Goal: Task Accomplishment & Management: Manage account settings

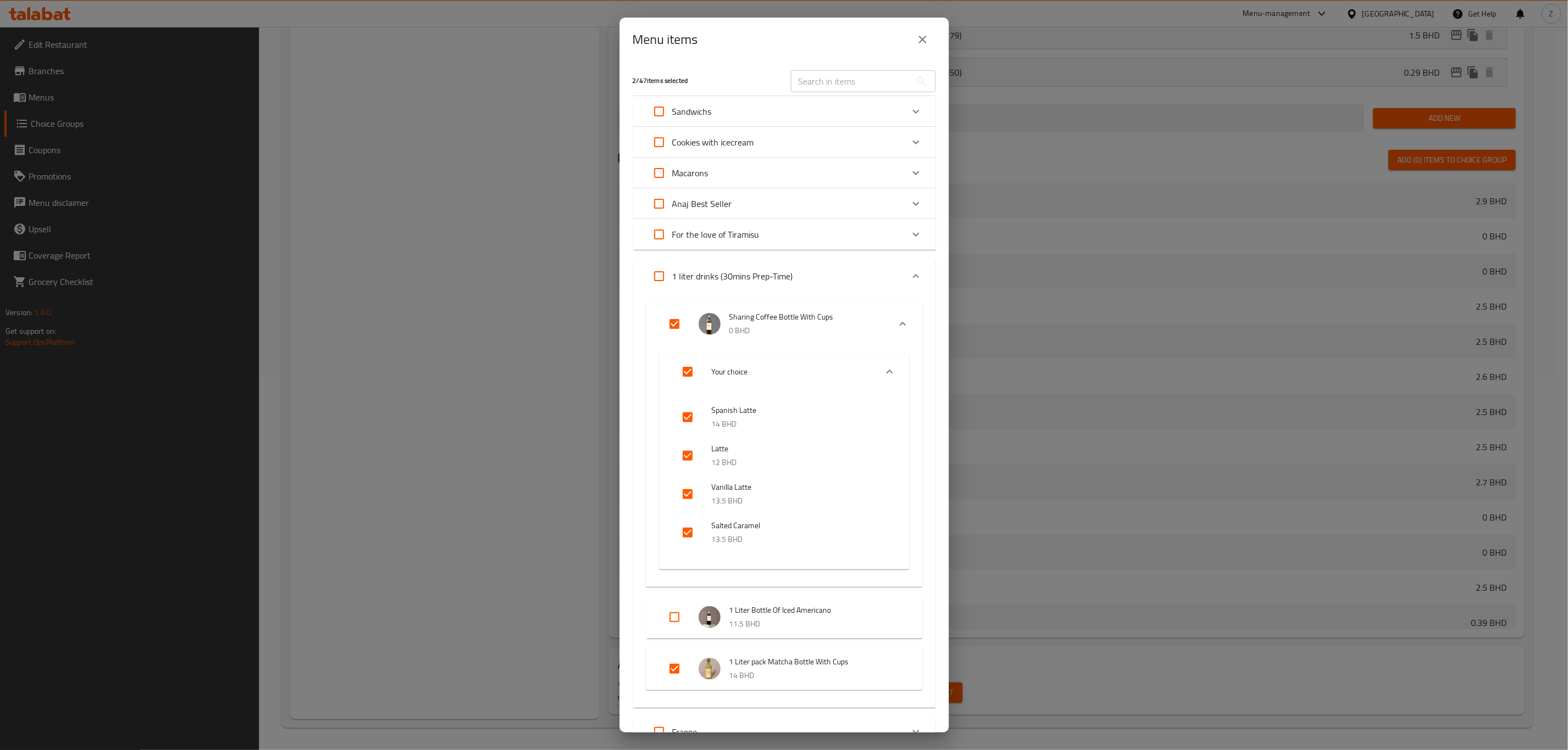
scroll to position [214, 0]
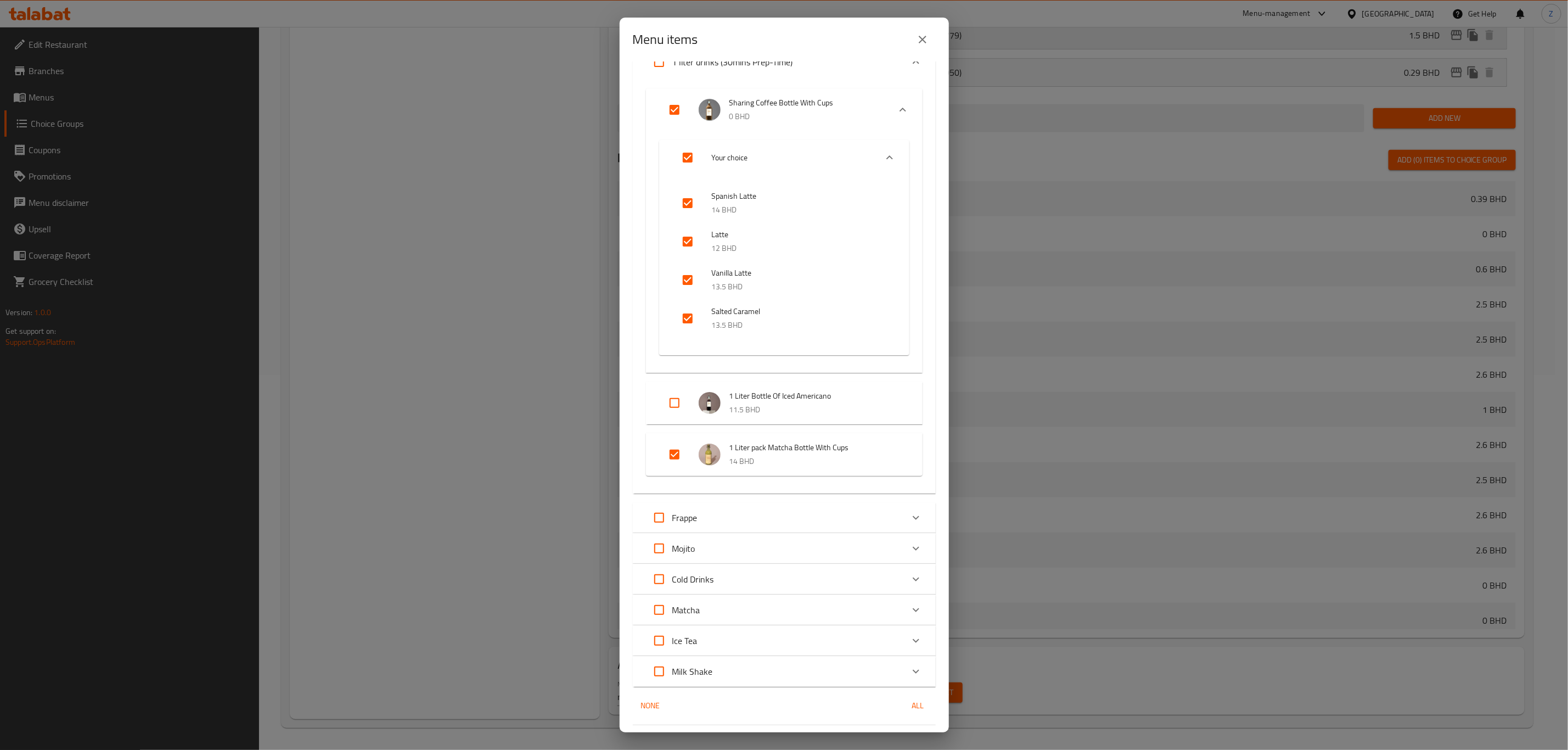
click at [921, 36] on icon "close" at bounding box center [922, 38] width 13 height 13
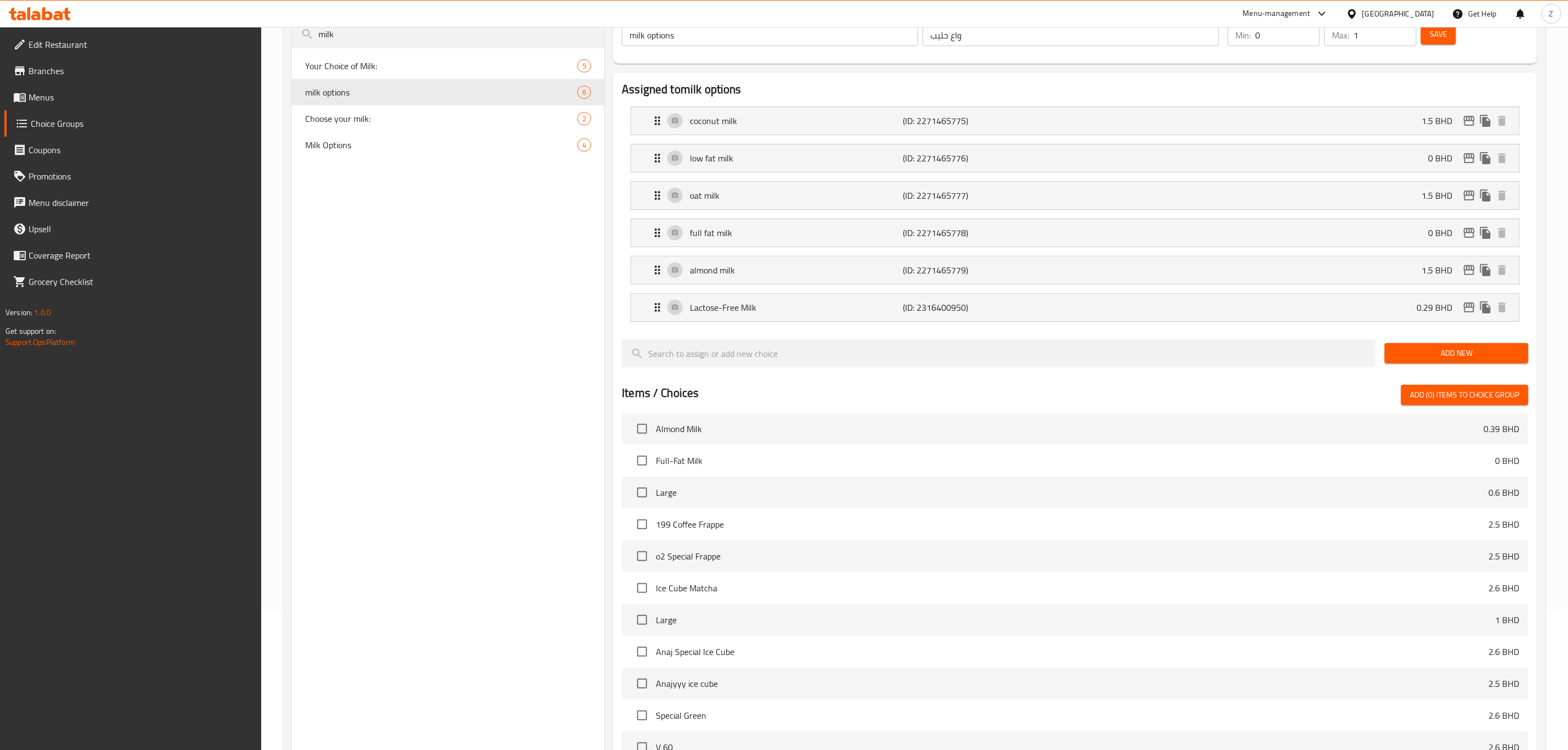
scroll to position [130, 0]
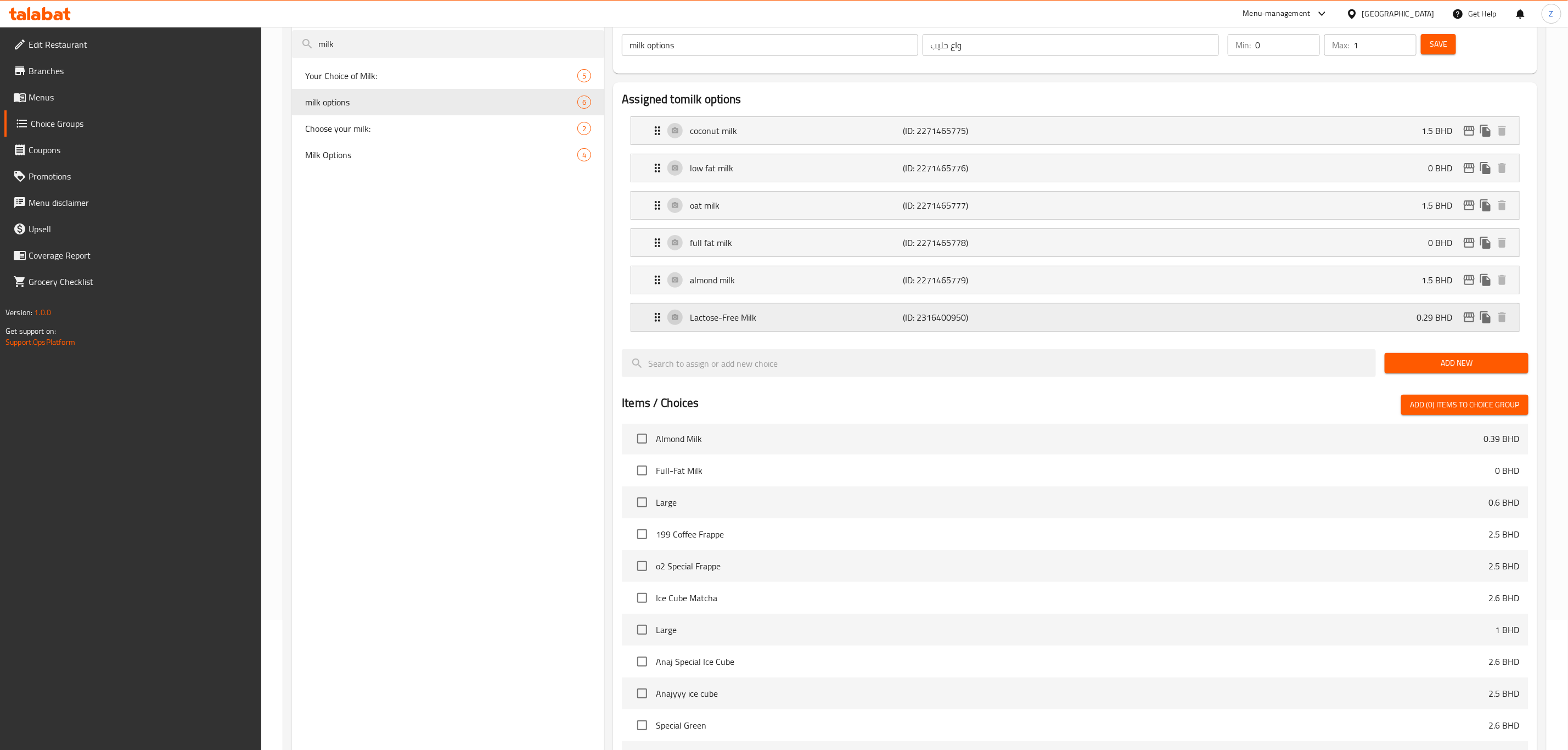
click at [1431, 318] on p "0.29 BHD" at bounding box center [1439, 316] width 44 height 13
drag, startPoint x: 1398, startPoint y: 313, endPoint x: 1408, endPoint y: 328, distance: 18.0
click at [1398, 315] on div "Lactose-Free Milk (ID: 2316400950) 0.29 BHD" at bounding box center [1079, 317] width 855 height 28
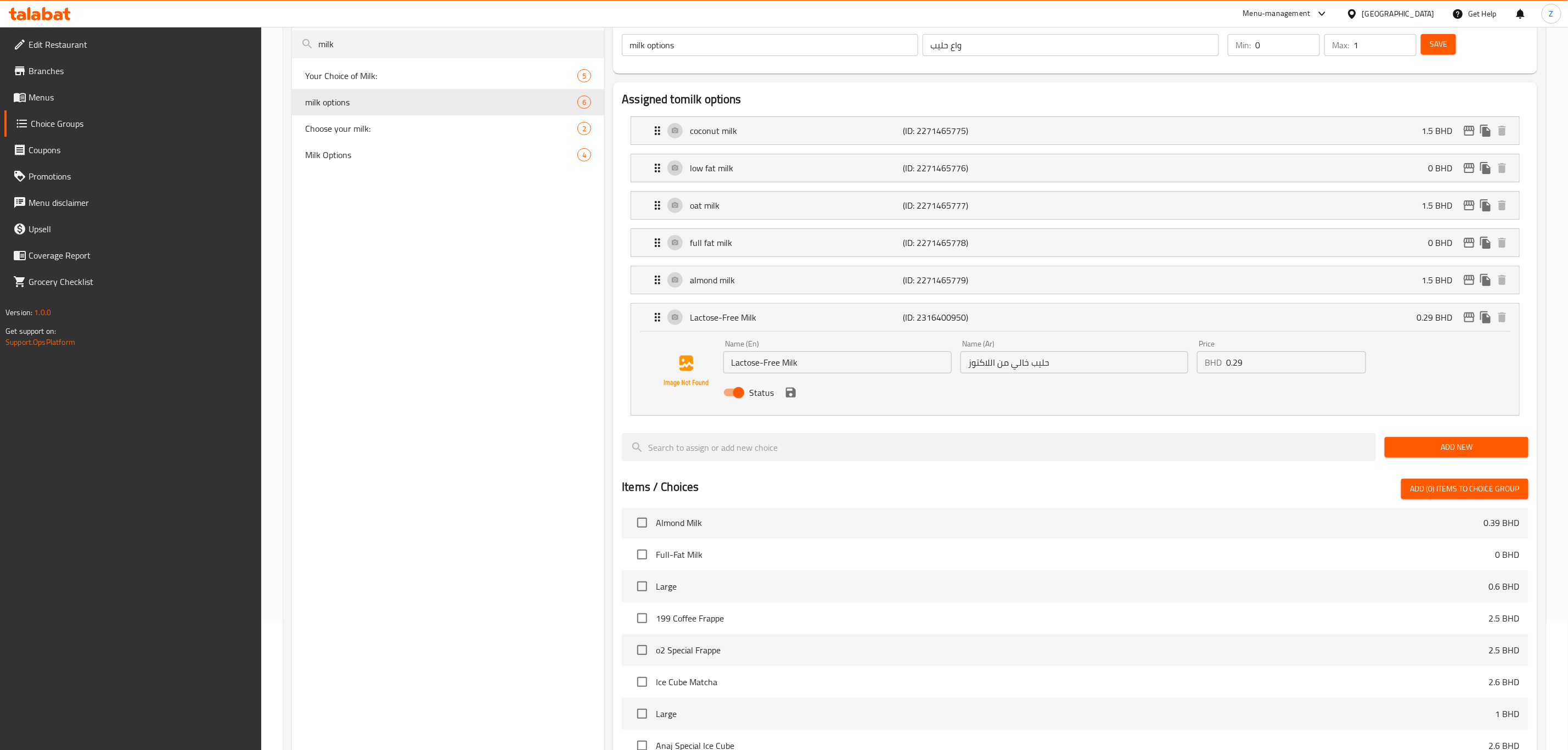
drag, startPoint x: 1224, startPoint y: 368, endPoint x: 1141, endPoint y: 366, distance: 83.0
click at [1142, 365] on div "Name (En) Lactose-Free Milk Name (En) Name (Ar) حليب خالي من اللاكتوز Name (Ar)…" at bounding box center [1074, 371] width 711 height 72
drag, startPoint x: 1273, startPoint y: 365, endPoint x: 1134, endPoint y: 380, distance: 139.8
click at [1135, 380] on div "Name (En) Lactose-Free Milk Name (En) Name (Ar) حليب خالي من اللاكتوز Name (Ar)…" at bounding box center [1074, 371] width 711 height 72
click at [789, 401] on nav "coconut milk (ID: 2271465775) 1.5 BHD Name (En) coconut milk Name (En) Name (Ar…" at bounding box center [1075, 265] width 907 height 316
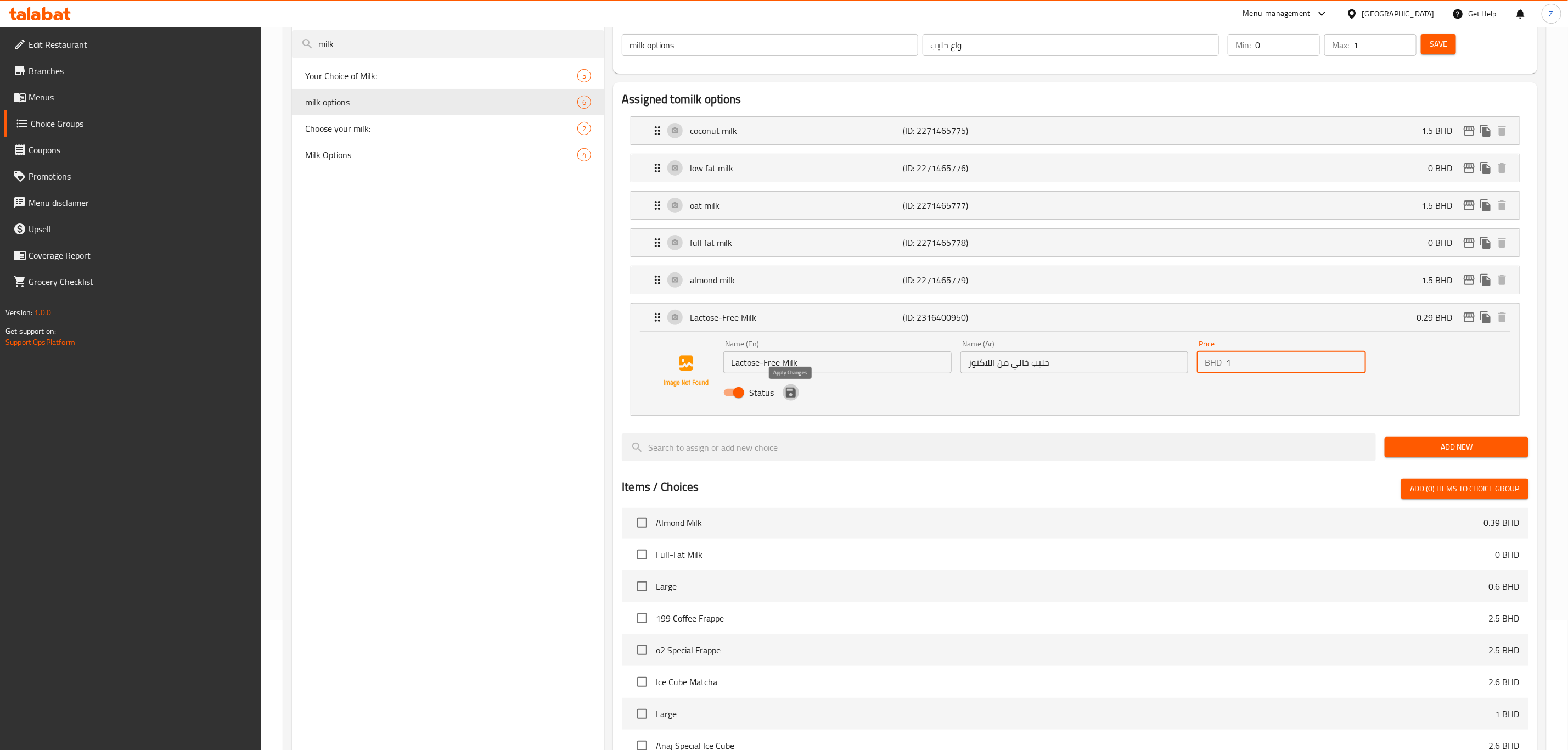
click at [794, 397] on icon "save" at bounding box center [791, 392] width 10 height 10
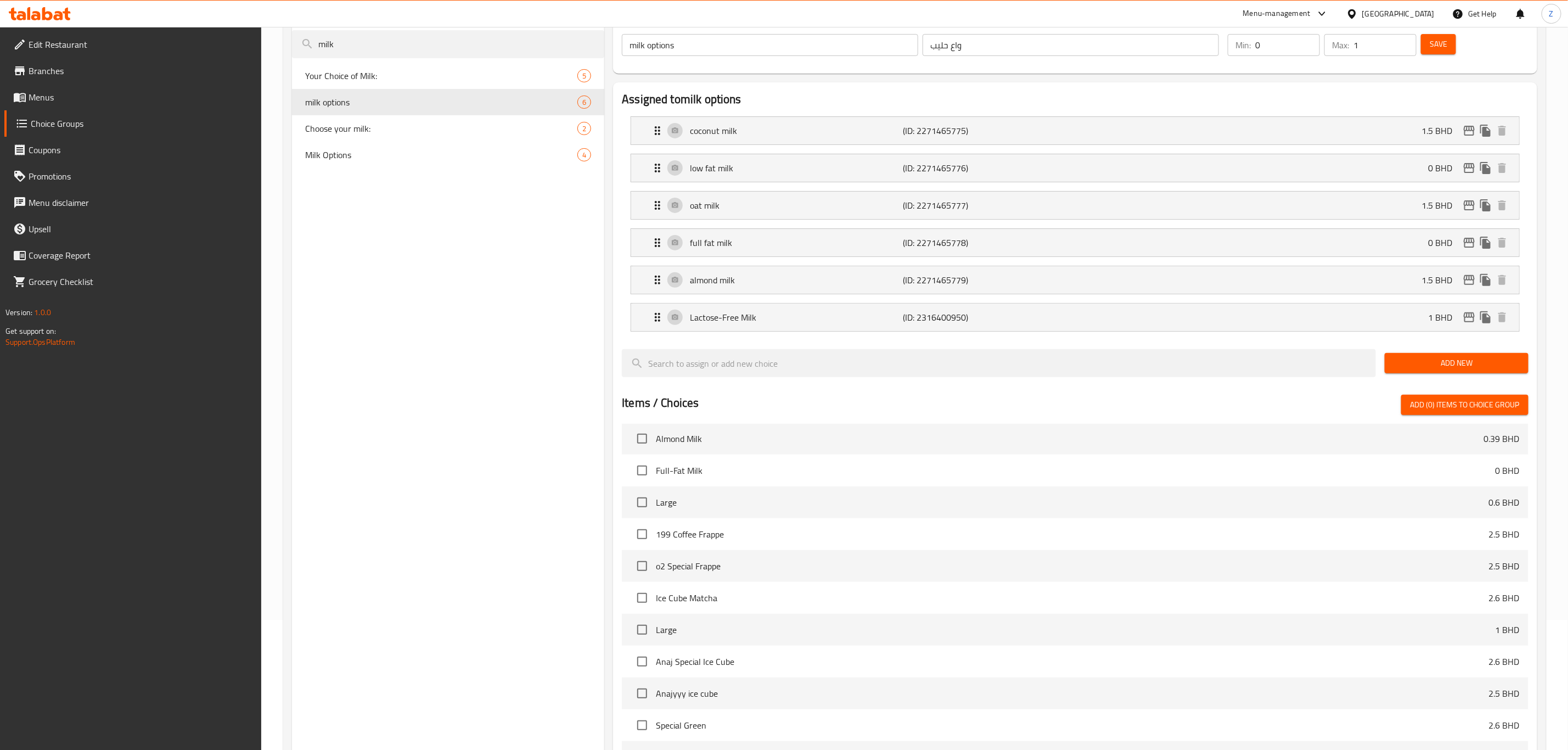
type input "1"
click at [1433, 37] on span "Save" at bounding box center [1439, 44] width 18 height 14
click at [348, 139] on div "Choose your milk: 2" at bounding box center [447, 128] width 312 height 27
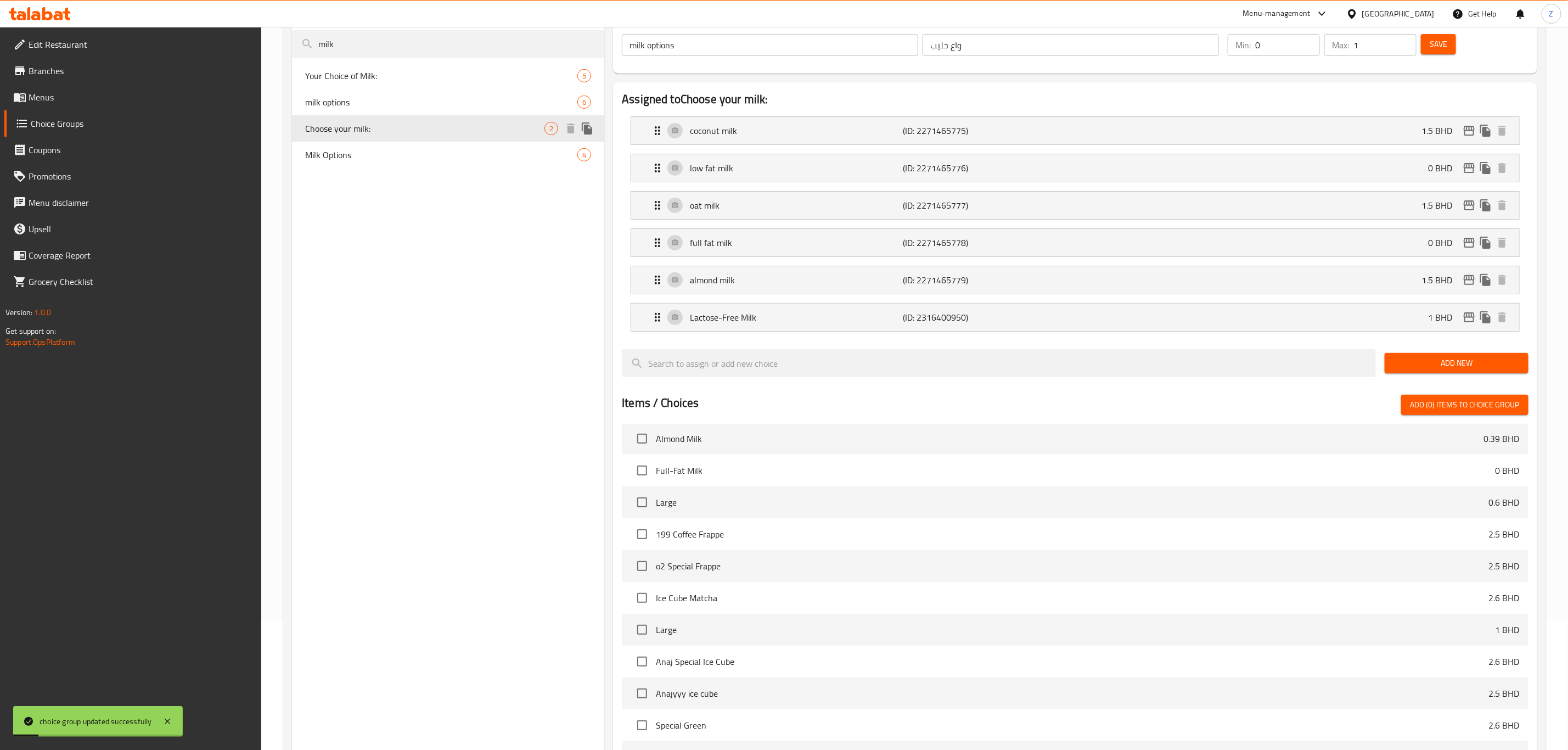
type input "Choose your milk:"
type input "اختار الحليب:"
type input "1"
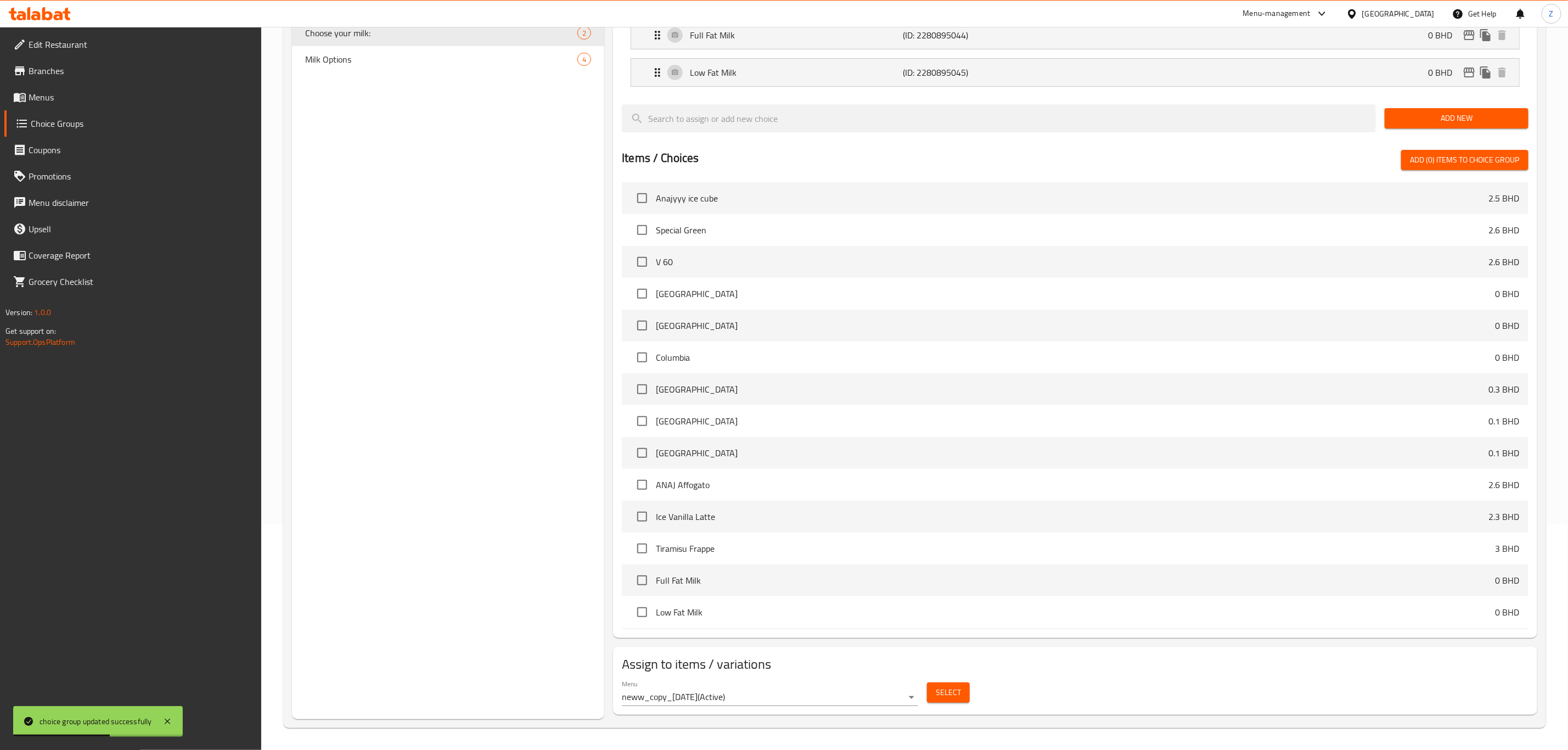
scroll to position [945, 0]
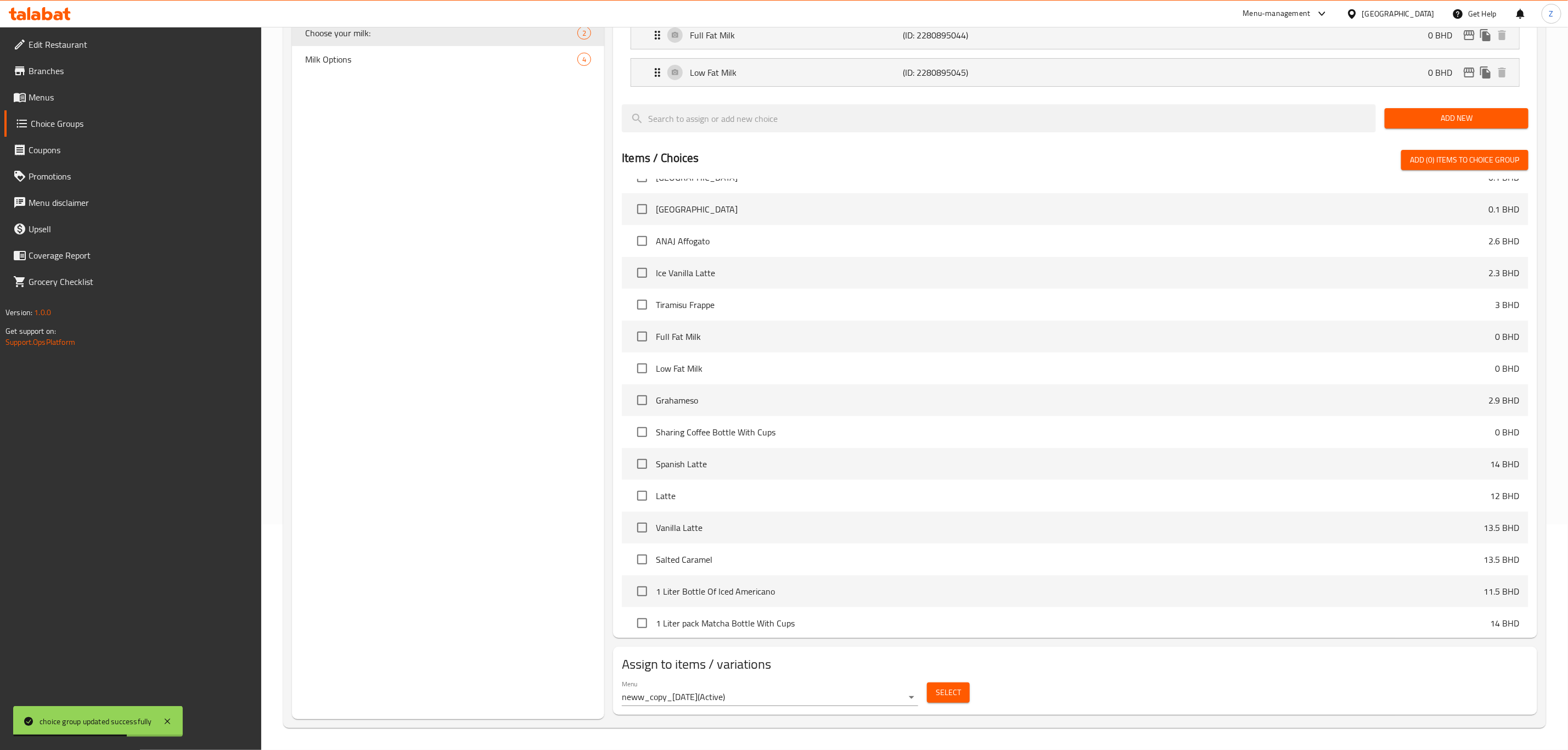
click at [942, 687] on span "Select" at bounding box center [949, 693] width 26 height 14
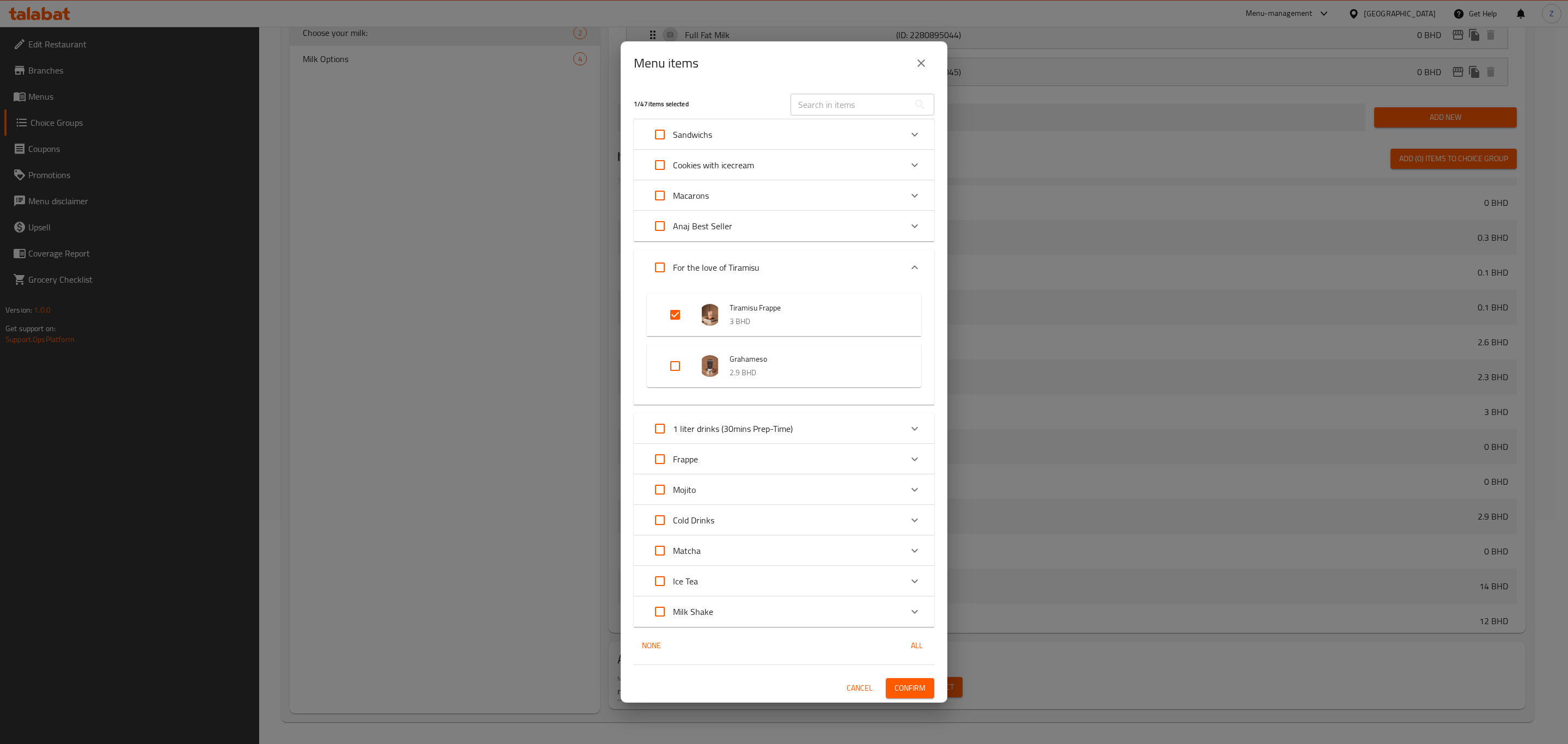
click at [276, 343] on div "Menu items 1 / 47 items selected ​ Sandwichs Pestuna Sandwich 2.9 BHD Cookies w…" at bounding box center [784, 372] width 1568 height 744
click at [925, 55] on button "close" at bounding box center [921, 63] width 26 height 26
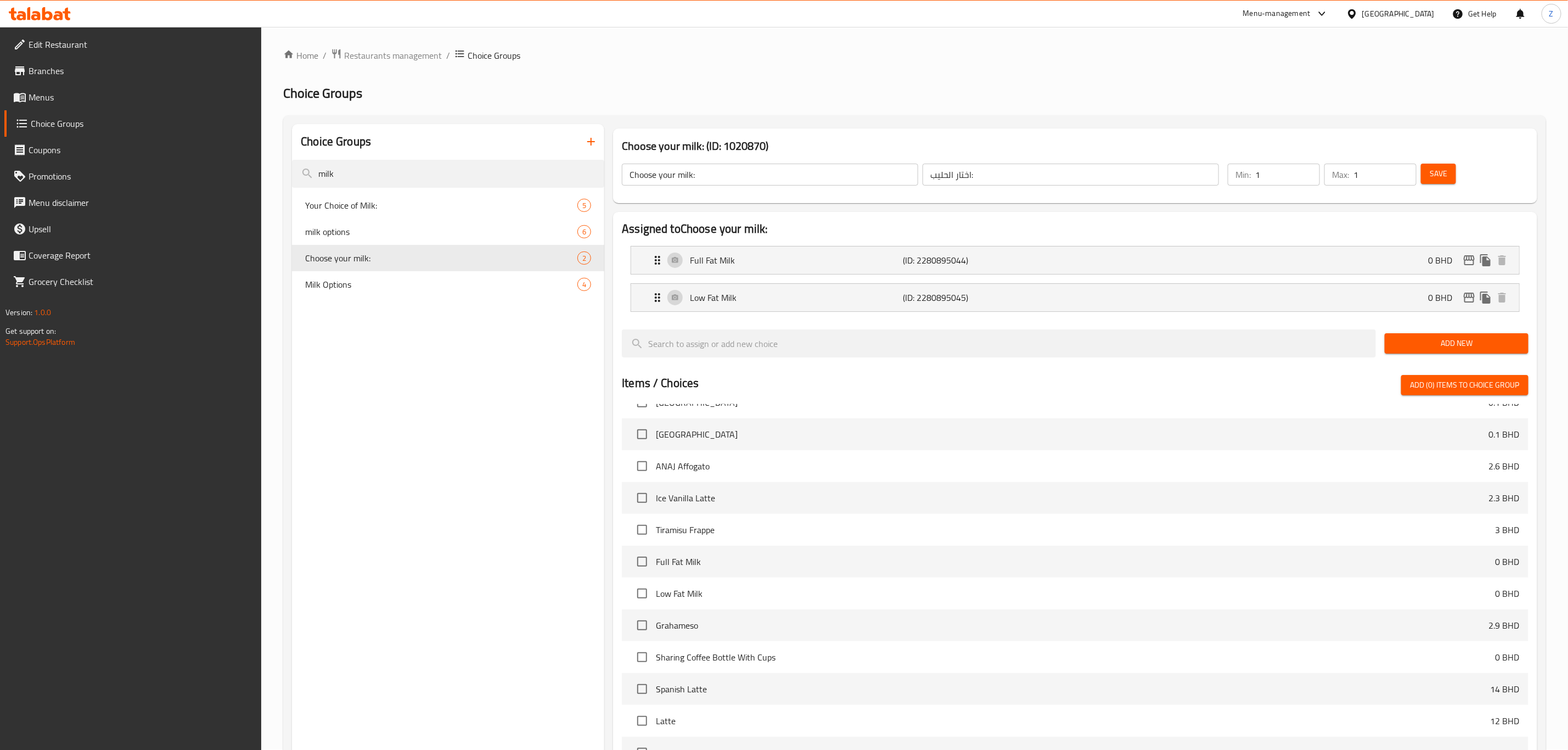
scroll to position [0, 0]
click at [373, 282] on span "Milk Options" at bounding box center [425, 284] width 239 height 13
type input "Milk Options"
type input "انواع حليب"
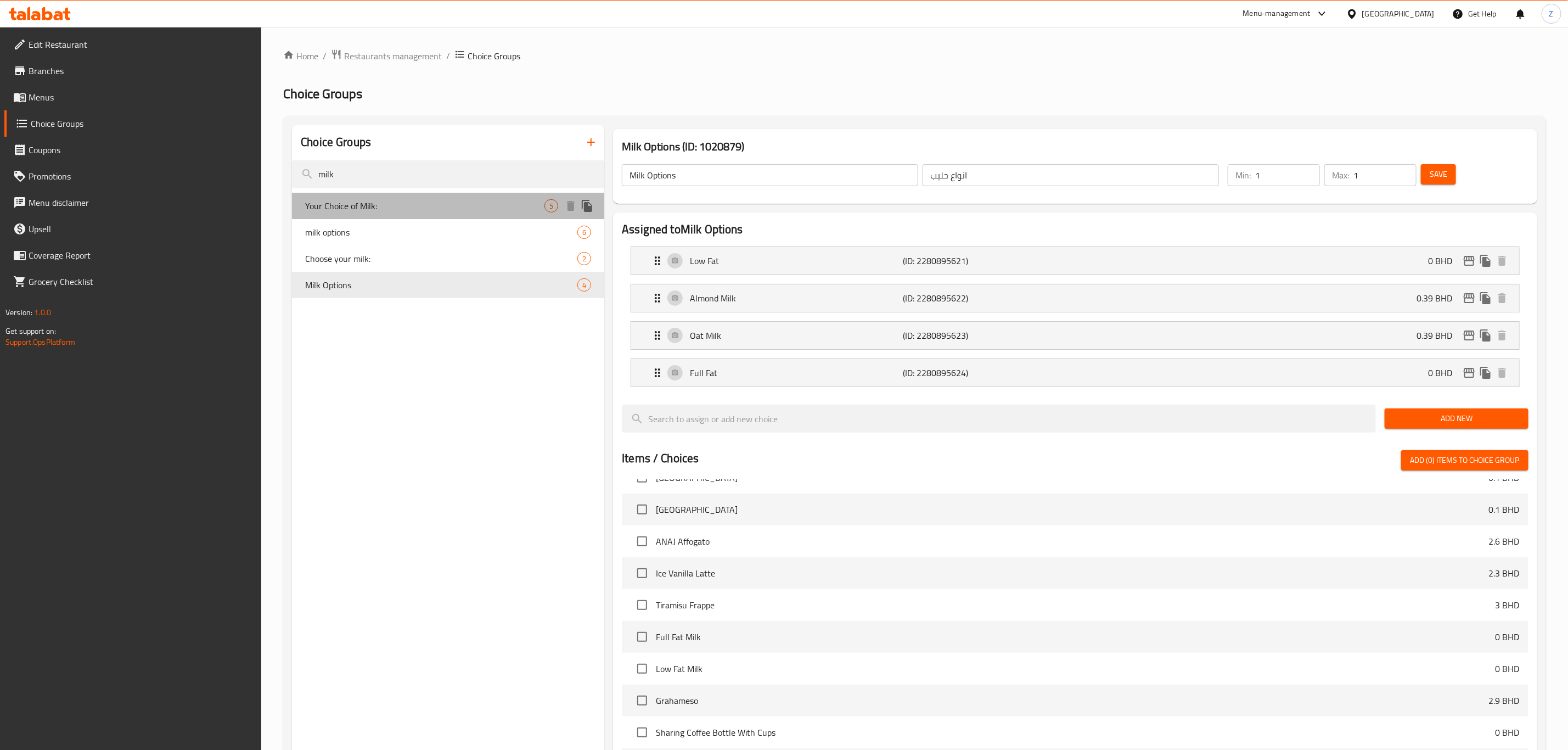
click at [370, 213] on div "Your Choice of Milk: 5" at bounding box center [447, 206] width 312 height 27
type input "Your Choice of Milk:"
type input "اختيارك من الحليب:"
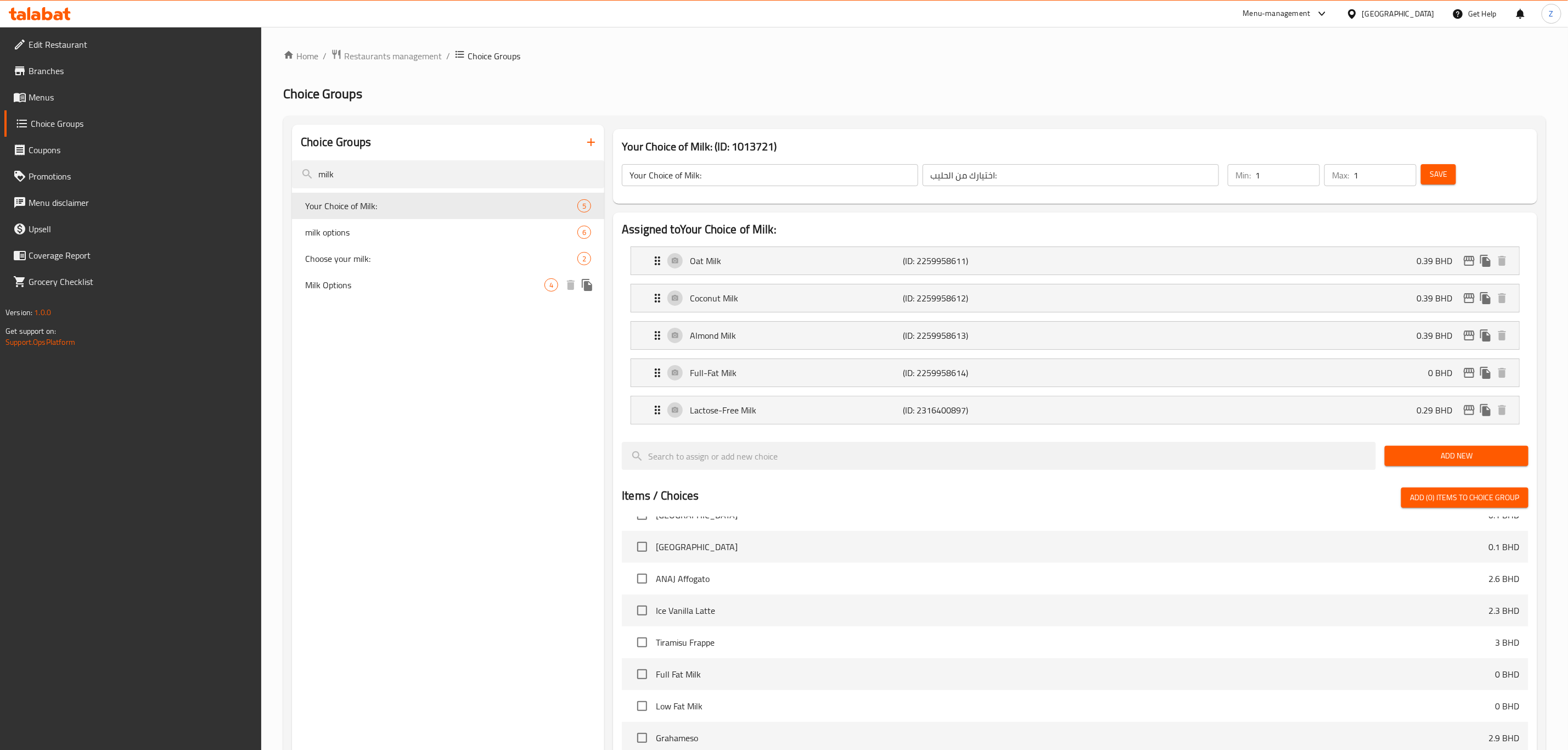
click at [396, 287] on span "Milk Options" at bounding box center [425, 284] width 239 height 13
type input "Milk Options"
type input "انواع حليب"
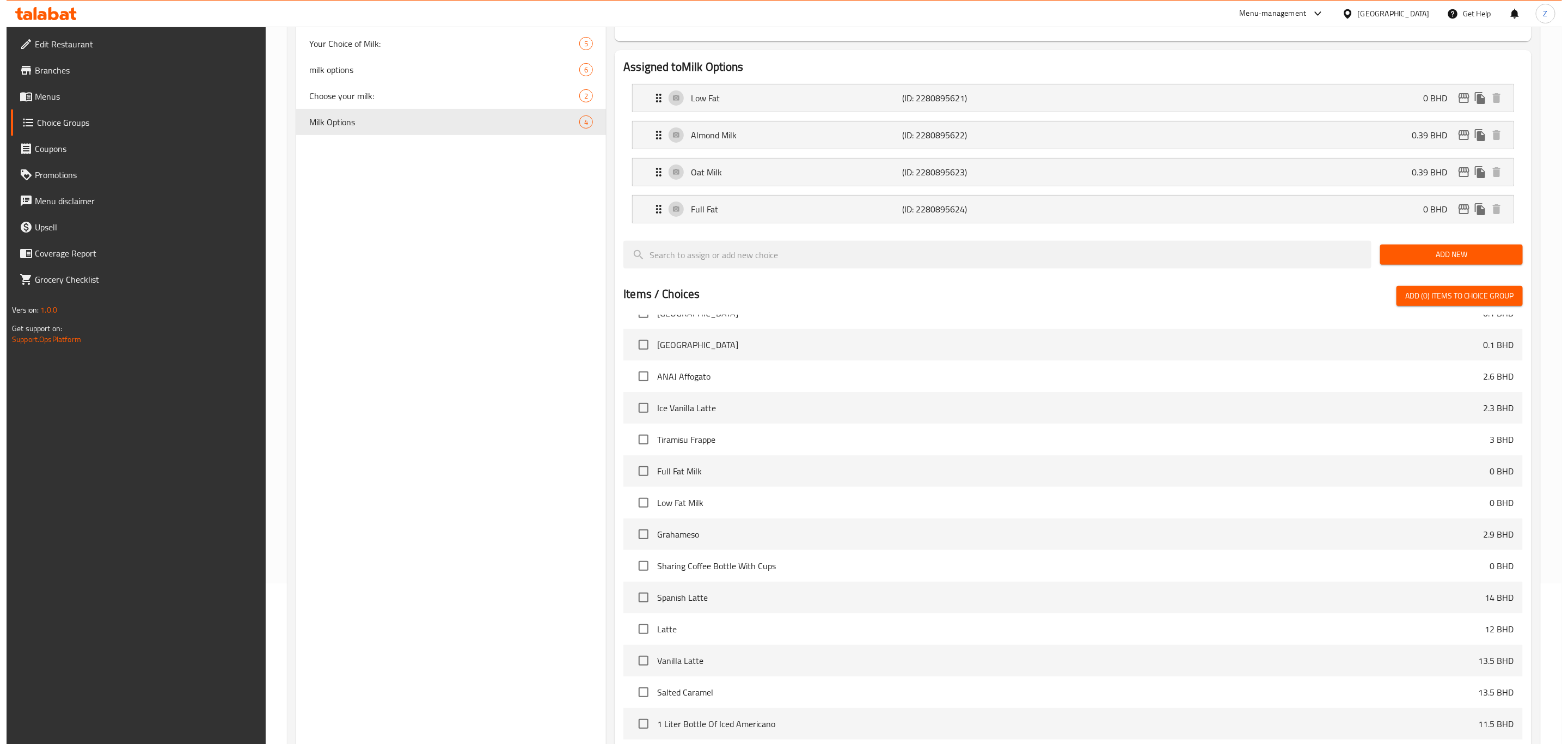
scroll to position [299, 0]
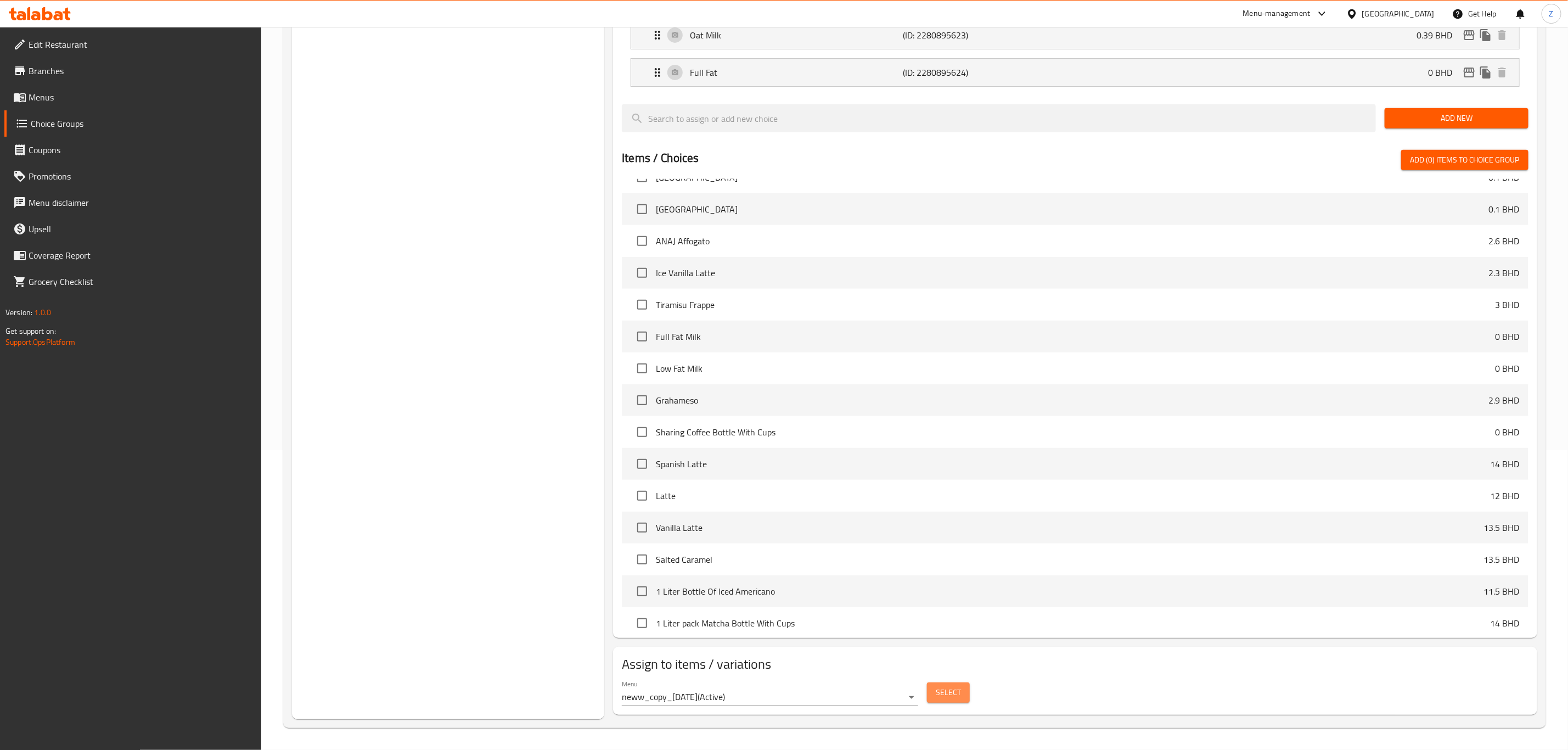
click at [952, 686] on button "Select" at bounding box center [948, 692] width 42 height 21
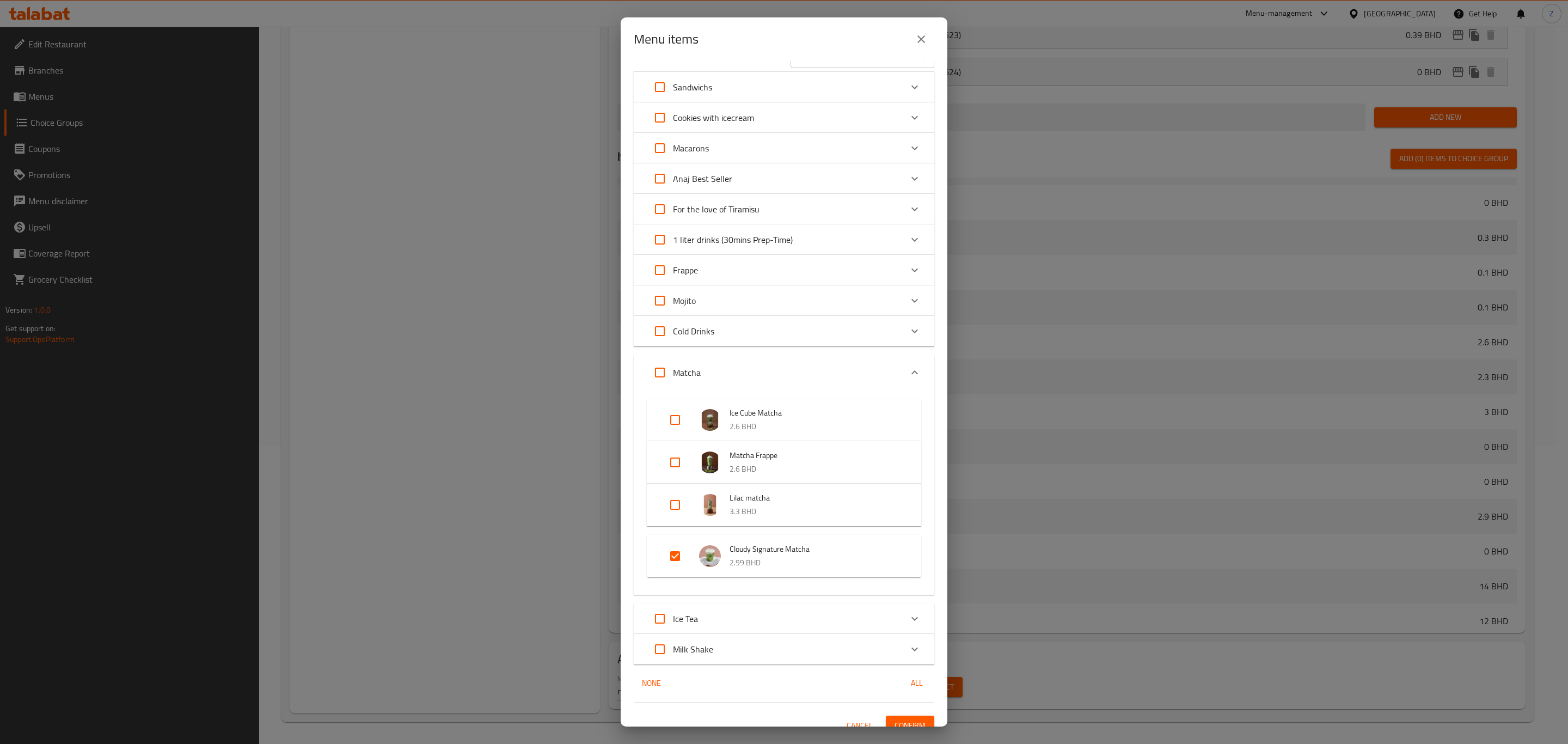
scroll to position [36, 0]
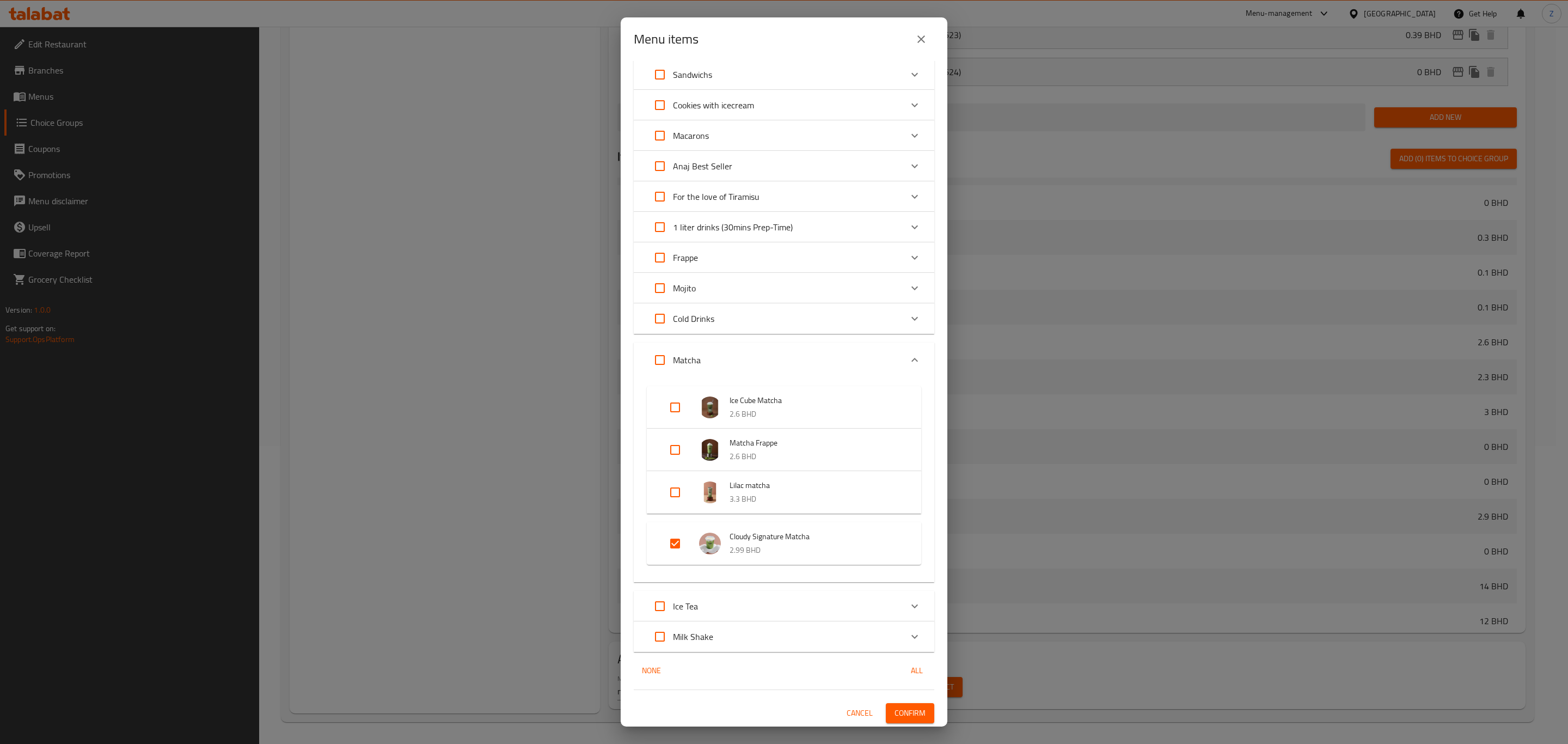
click at [1045, 657] on div "Menu items 1 / 47 items selected ​ Sandwichs Pestuna Sandwich 2.9 BHD Cookies w…" at bounding box center [784, 372] width 1568 height 744
